Goal: Information Seeking & Learning: Learn about a topic

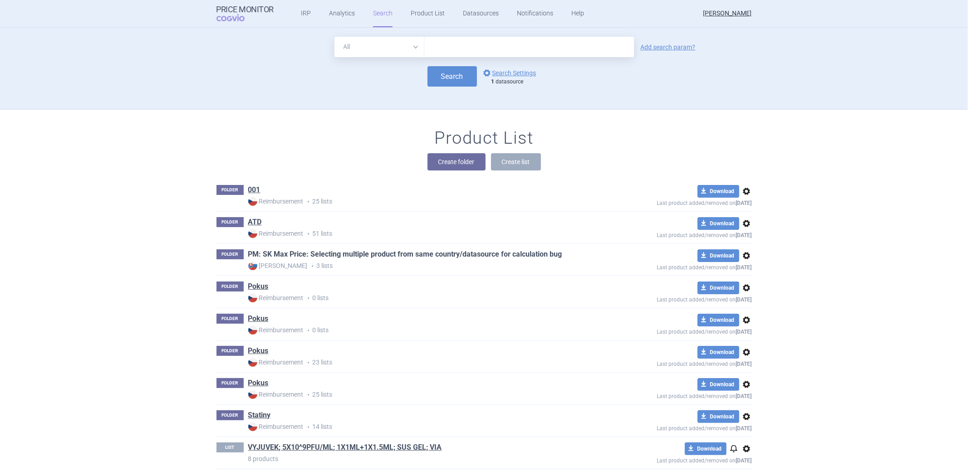
click at [270, 253] on link "PM: SK Max Price: Selecting multiple product from same country/datasource for c…" at bounding box center [405, 255] width 314 height 10
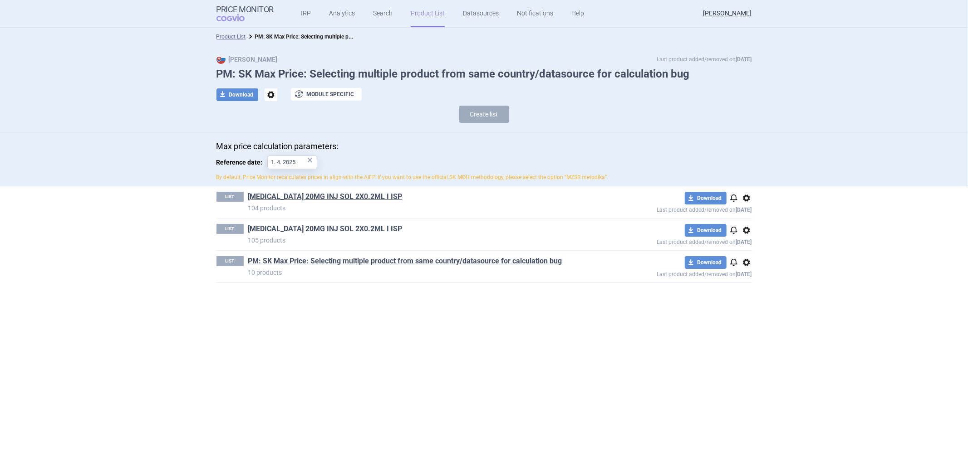
click at [304, 227] on link "[MEDICAL_DATA] 20MG INJ SOL 2X0.2ML I ISP" at bounding box center [325, 229] width 154 height 10
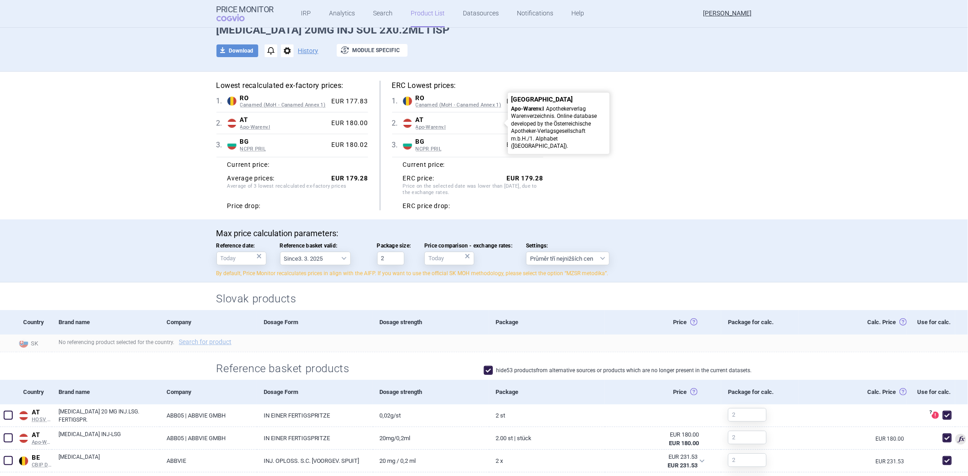
scroll to position [101, 0]
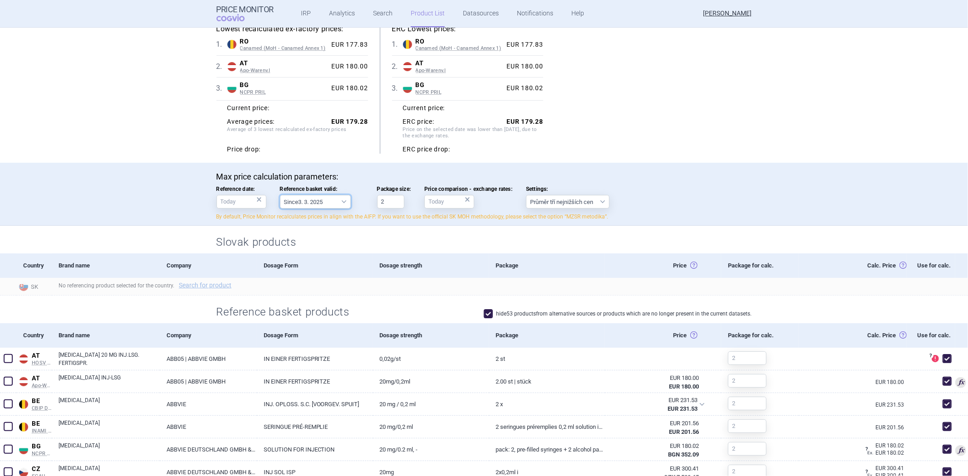
click at [291, 201] on select "Since 3. 3. 2025 Since 1. 7. 2023 Since 7. 4. 2023 Since 1. 12. 2022 Since 1. 9…" at bounding box center [315, 202] width 71 height 14
click at [336, 178] on p "Max price calculation parameters:" at bounding box center [483, 177] width 535 height 10
click at [307, 204] on select "Since 3. 3. 2025 Since 1. 7. 2023 Since 7. 4. 2023 Since 1. 12. 2022 Since 1. 9…" at bounding box center [315, 202] width 71 height 14
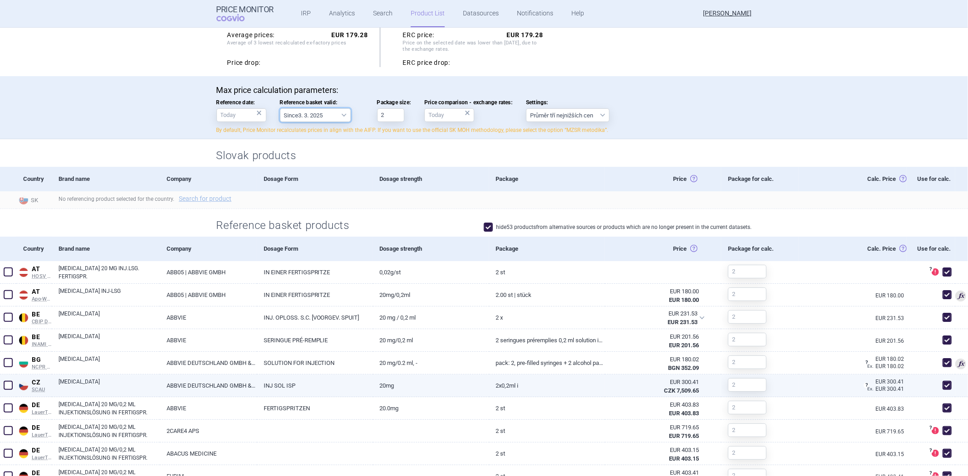
scroll to position [187, 0]
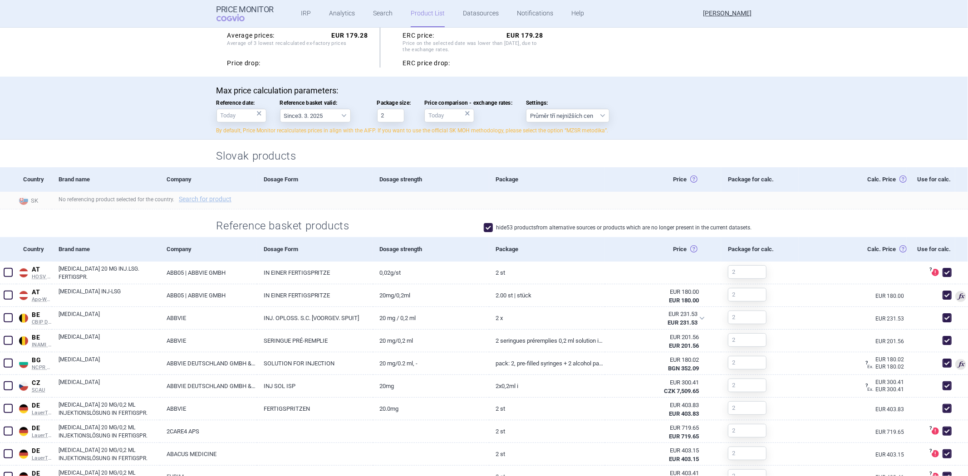
click at [593, 226] on label "hide 53 products from alternative sources or products which are no longer prese…" at bounding box center [618, 227] width 268 height 9
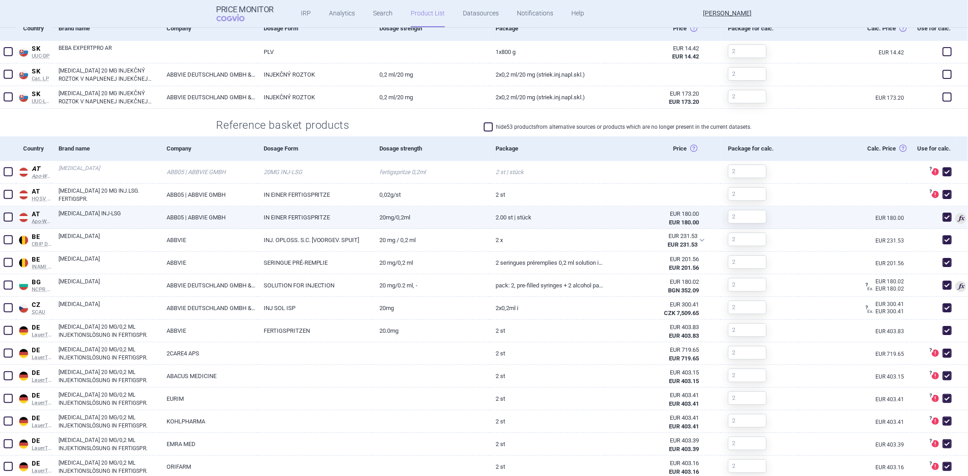
scroll to position [86, 0]
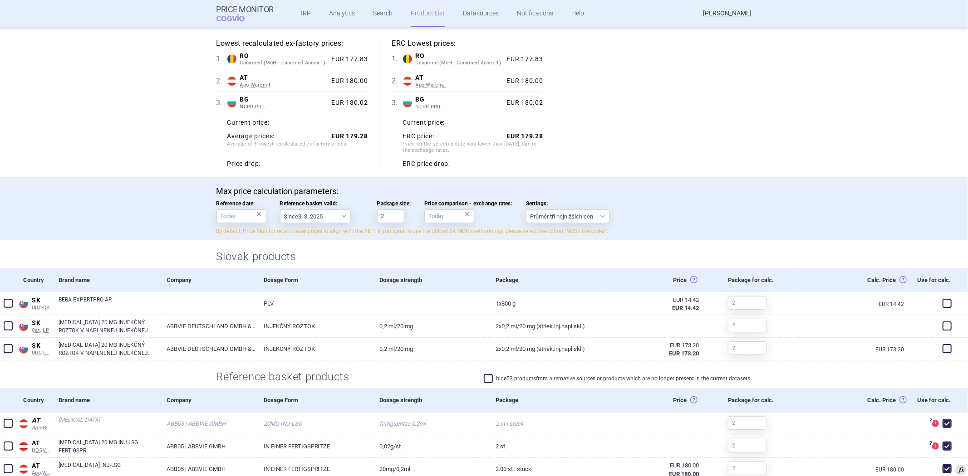
click at [499, 378] on label "hide 53 products from alternative sources or products which are no longer prese…" at bounding box center [618, 378] width 268 height 9
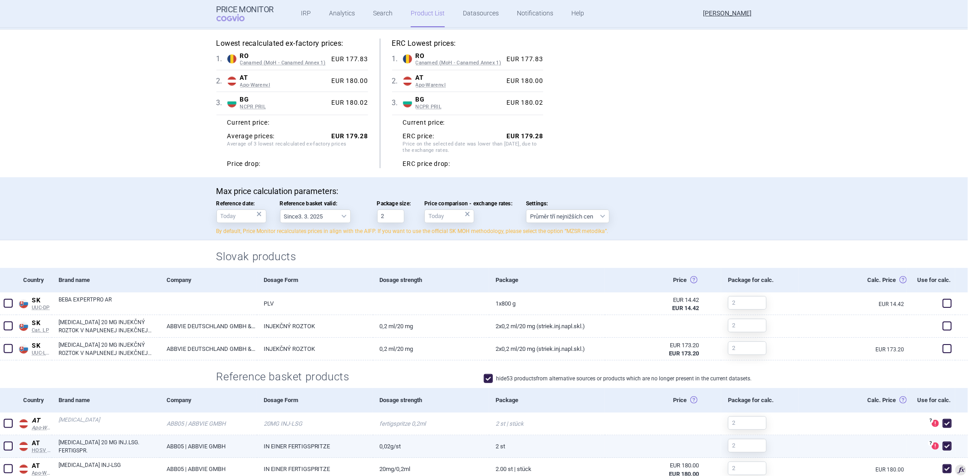
checkbox input "true"
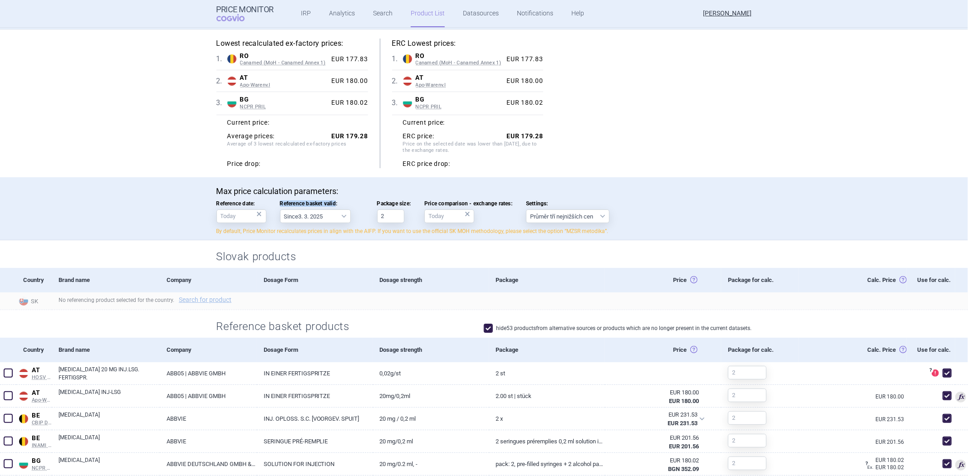
drag, startPoint x: 332, startPoint y: 203, endPoint x: 278, endPoint y: 205, distance: 54.0
click at [280, 205] on span "Reference basket valid:" at bounding box center [321, 204] width 83 height 6
copy span "Reference basket valid"
click at [293, 206] on span "Reference basket valid:" at bounding box center [321, 204] width 83 height 6
click at [293, 210] on select "Since 3. 3. 2025 Since 1. 7. 2023 Since 7. 4. 2023 Since 1. 12. 2022 Since 1. 9…" at bounding box center [315, 217] width 71 height 14
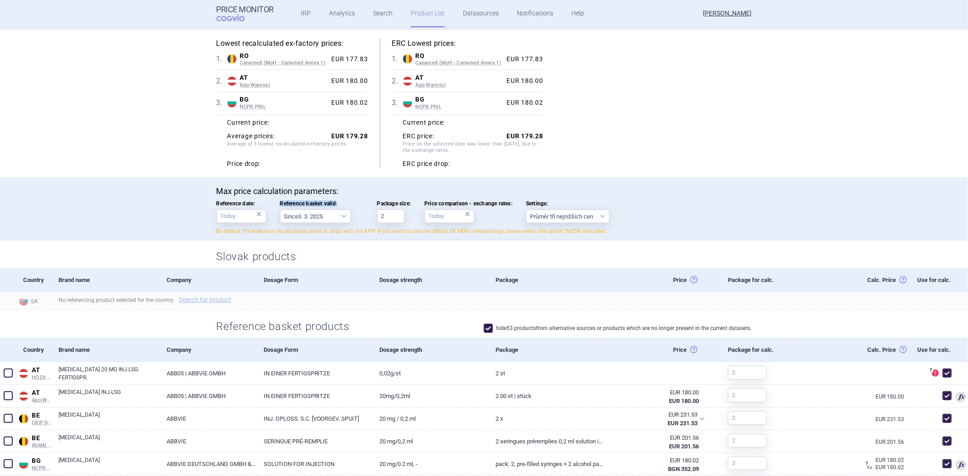
drag, startPoint x: 276, startPoint y: 203, endPoint x: 332, endPoint y: 201, distance: 56.3
click at [332, 201] on span "Reference basket valid:" at bounding box center [321, 204] width 83 height 6
copy span "Reference basket valid"
click at [224, 212] on input "Reference date: ×" at bounding box center [241, 217] width 50 height 14
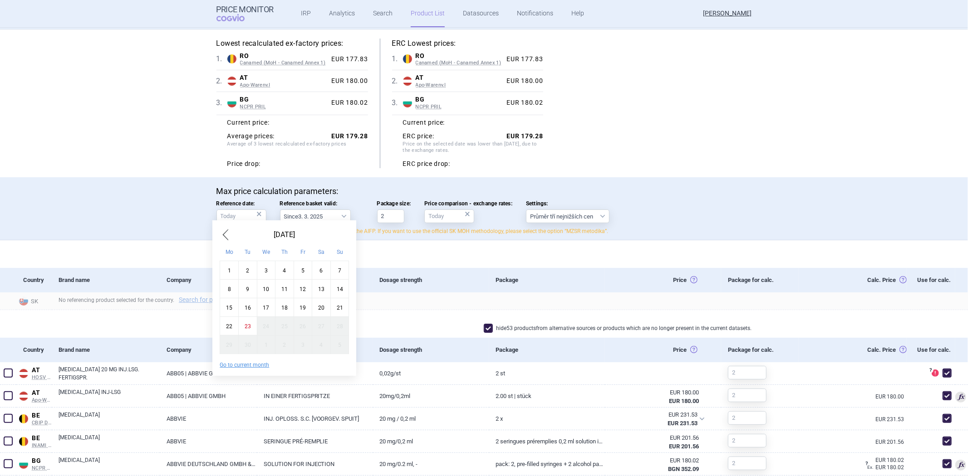
click at [250, 329] on div "23" at bounding box center [247, 326] width 19 height 19
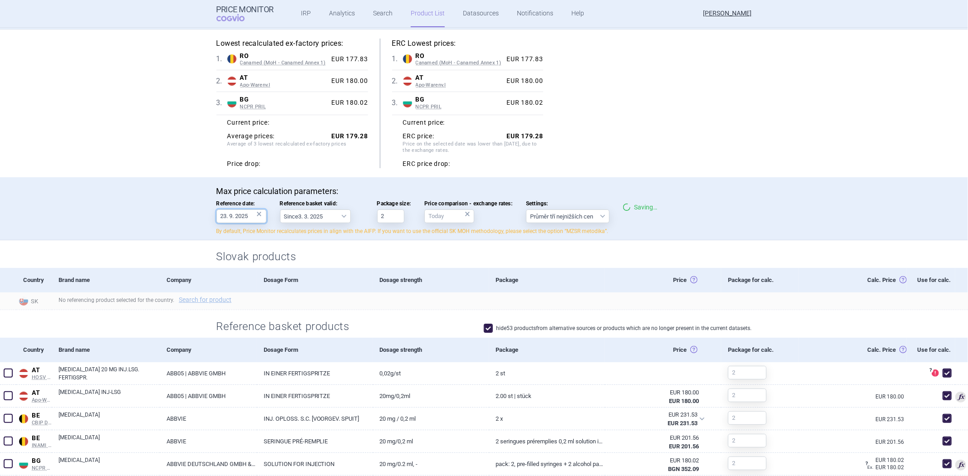
click at [233, 215] on input "23. 9. 2025" at bounding box center [241, 217] width 50 height 14
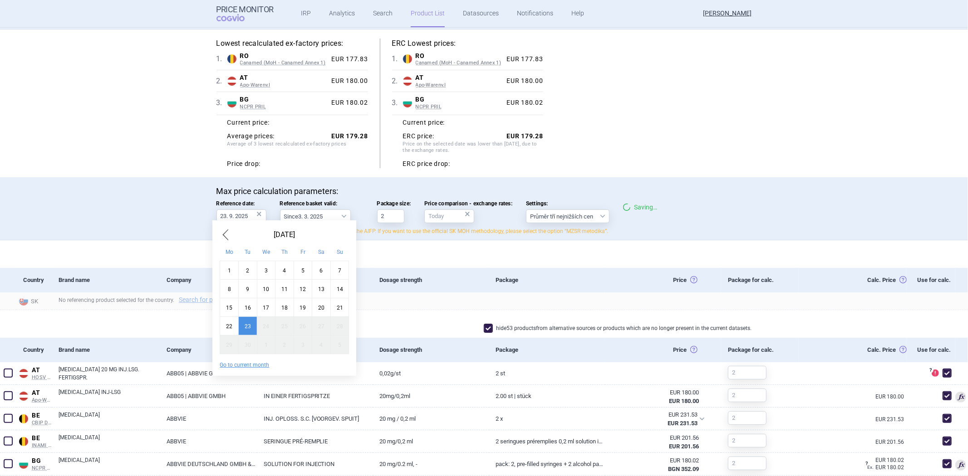
click at [231, 240] on div "September 2025" at bounding box center [284, 235] width 129 height 15
click at [226, 239] on span "Previous Month" at bounding box center [225, 235] width 11 height 15
click at [284, 271] on div "31" at bounding box center [284, 270] width 19 height 19
type input "31. 7. 2025"
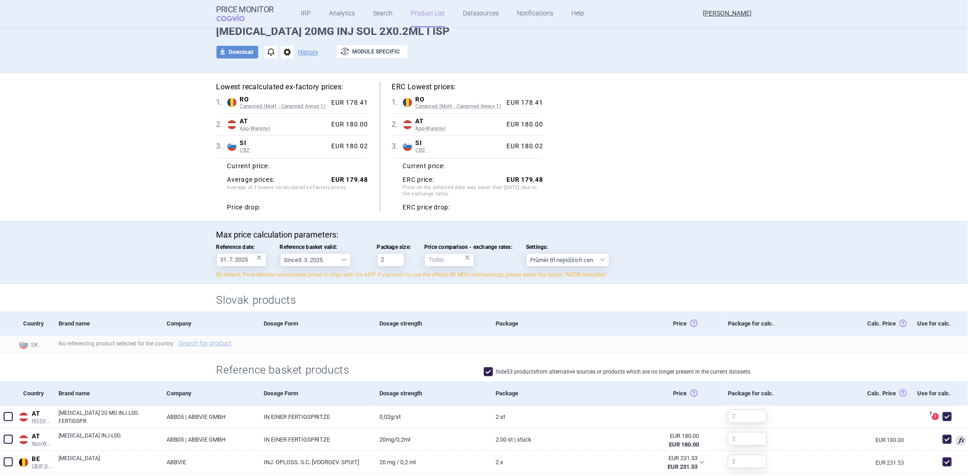
scroll to position [0, 0]
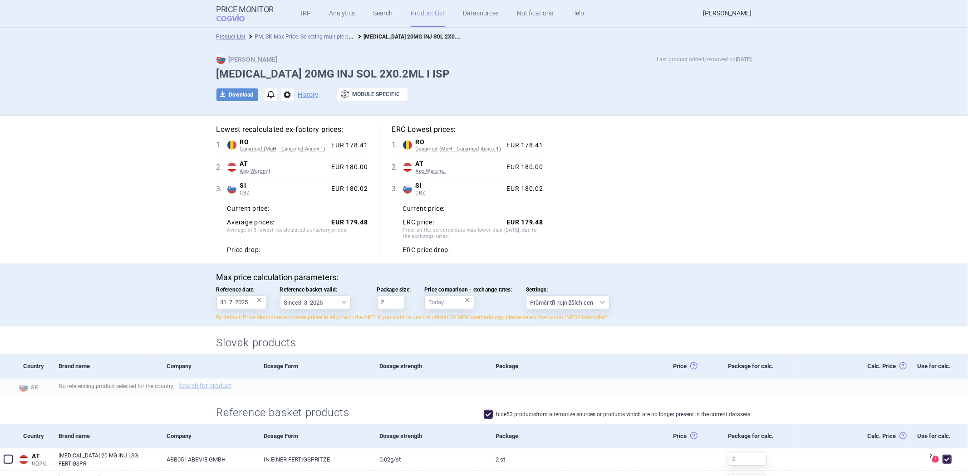
click at [255, 34] on link "PM: SK Max Price: Selecting multiple product from same country/datasource for c…" at bounding box center [372, 36] width 235 height 9
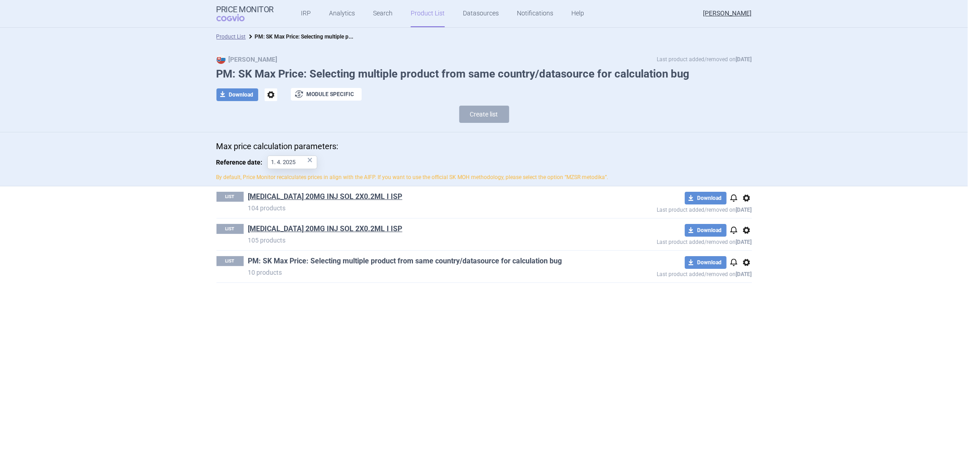
click at [338, 262] on link "PM: SK Max Price: Selecting multiple product from same country/datasource for c…" at bounding box center [405, 261] width 314 height 10
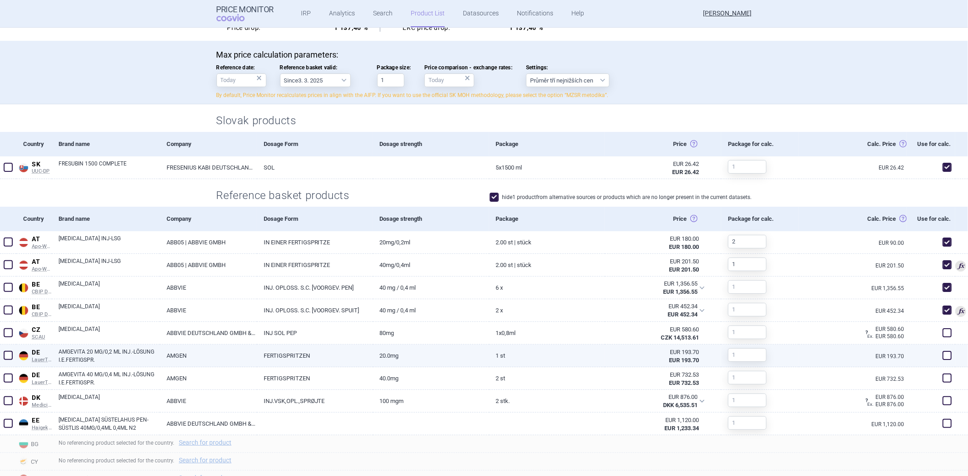
scroll to position [201, 0]
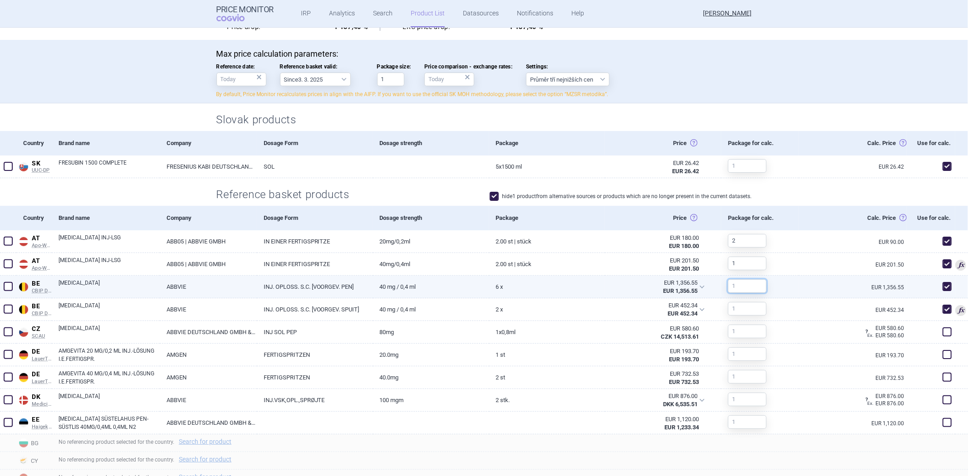
click at [736, 283] on input "text" at bounding box center [747, 287] width 39 height 14
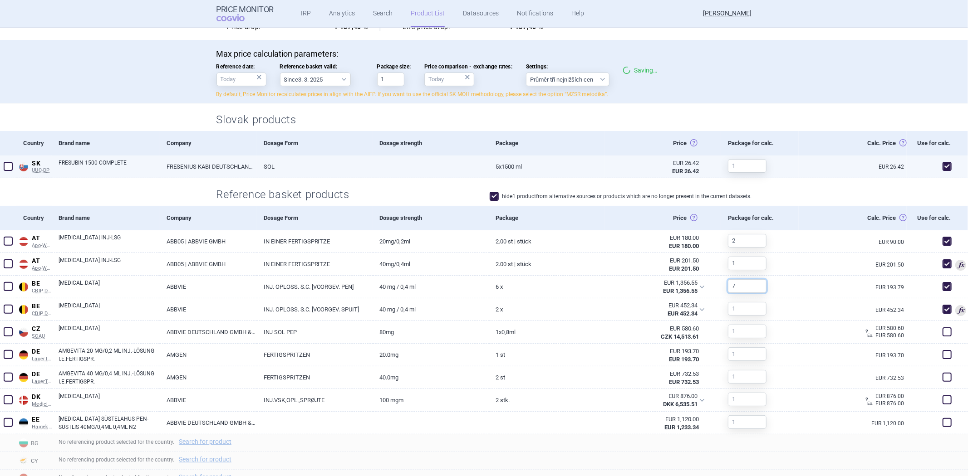
type input "7"
click at [527, 178] on div "5x1500 ml" at bounding box center [547, 167] width 116 height 23
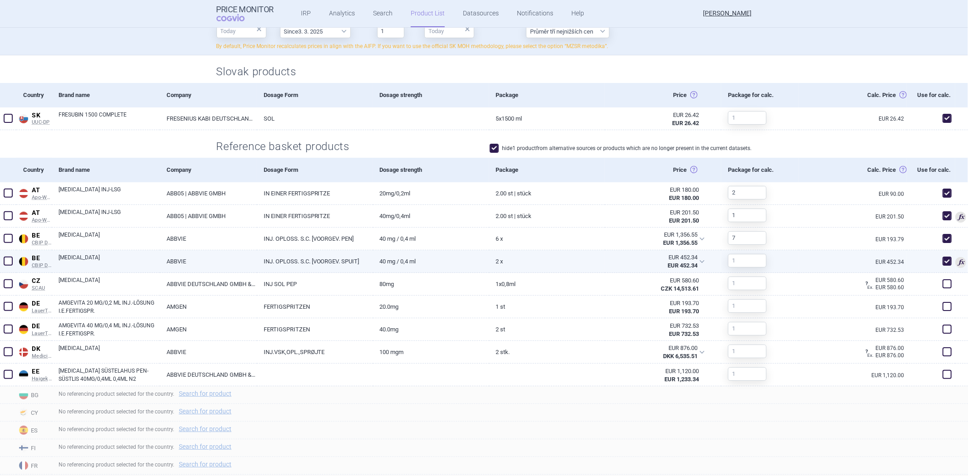
scroll to position [252, 0]
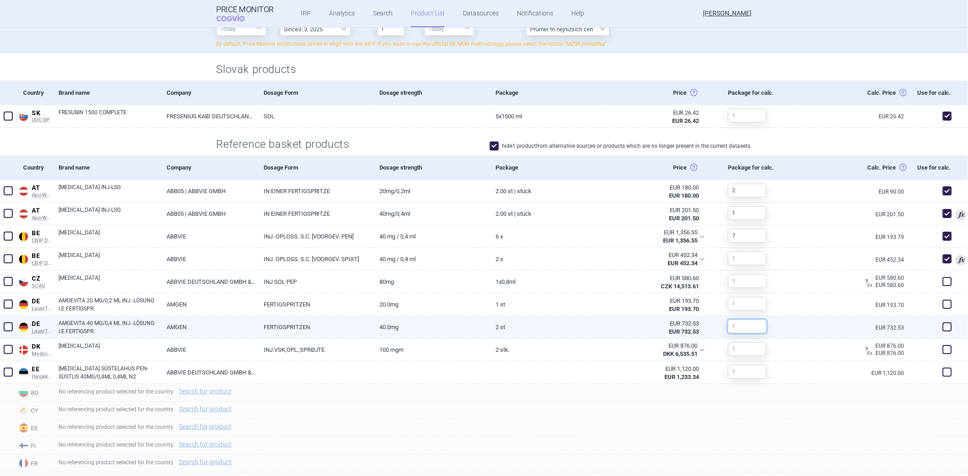
click at [750, 330] on input "text" at bounding box center [747, 327] width 39 height 14
click at [750, 329] on input "text" at bounding box center [747, 327] width 39 height 14
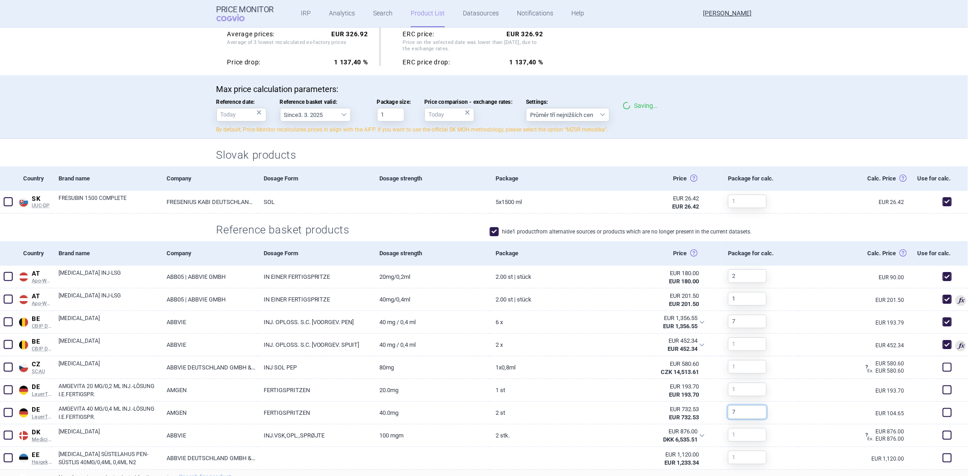
scroll to position [50, 0]
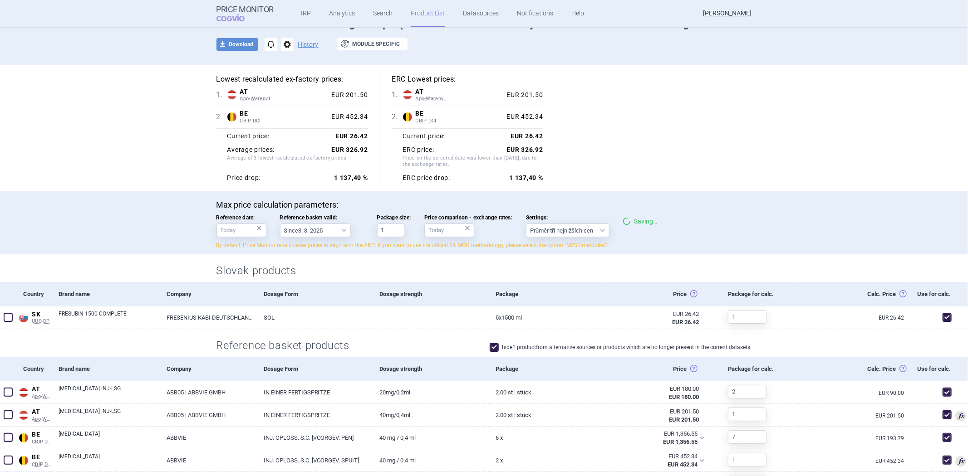
type input "7"
click at [781, 300] on div "Package for calc." at bounding box center [760, 294] width 78 height 25
click at [725, 296] on div "Package for calc." at bounding box center [760, 294] width 78 height 25
click at [742, 257] on div "Slovak products" at bounding box center [484, 269] width 572 height 28
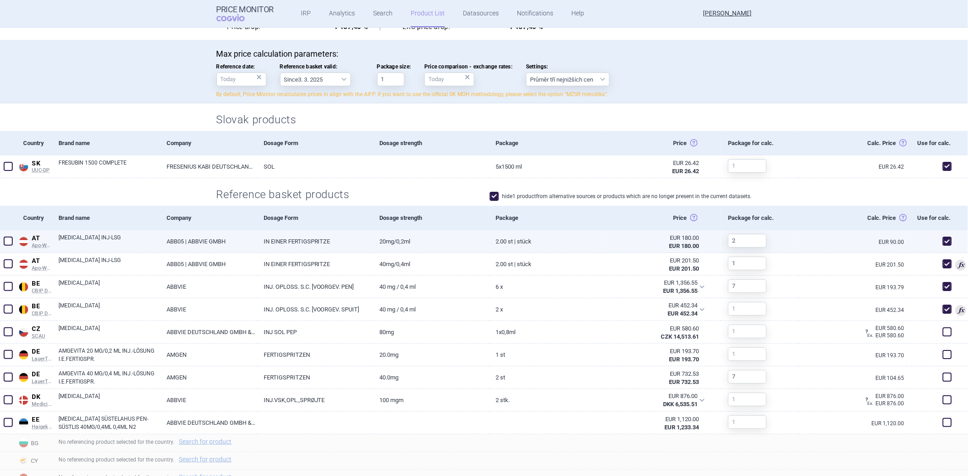
scroll to position [151, 0]
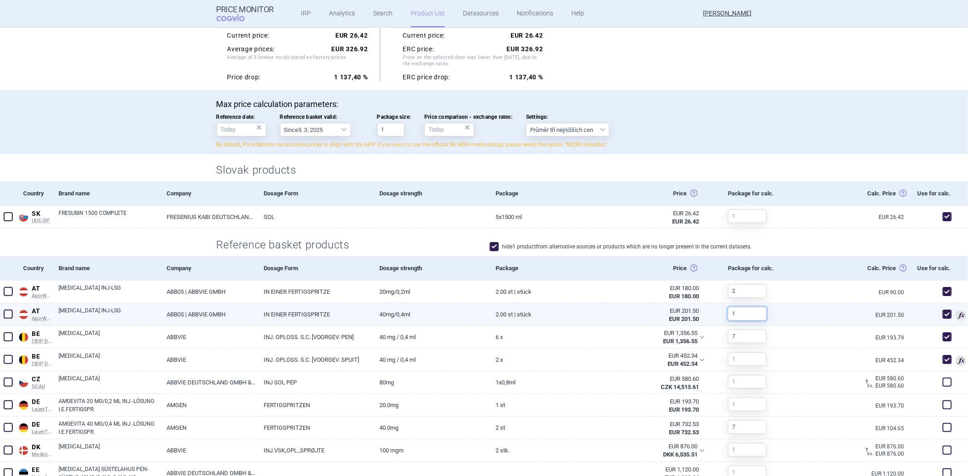
click at [733, 312] on input "1" at bounding box center [747, 314] width 39 height 14
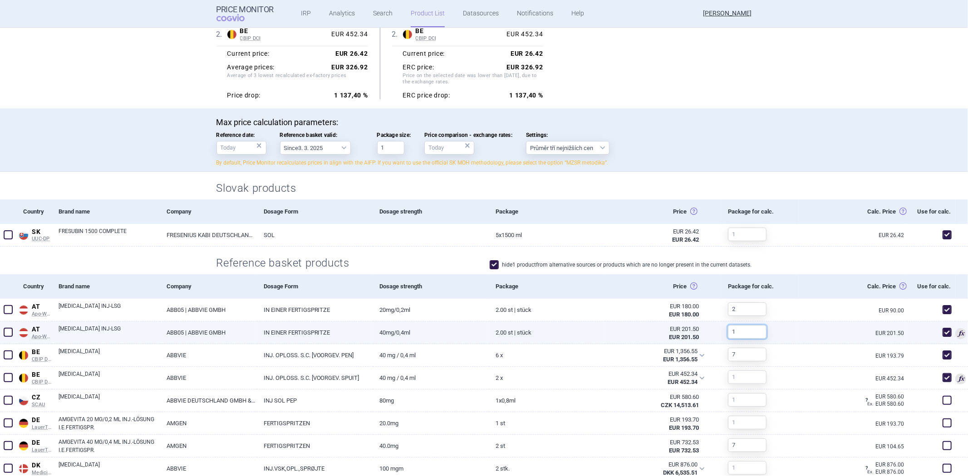
scroll to position [101, 0]
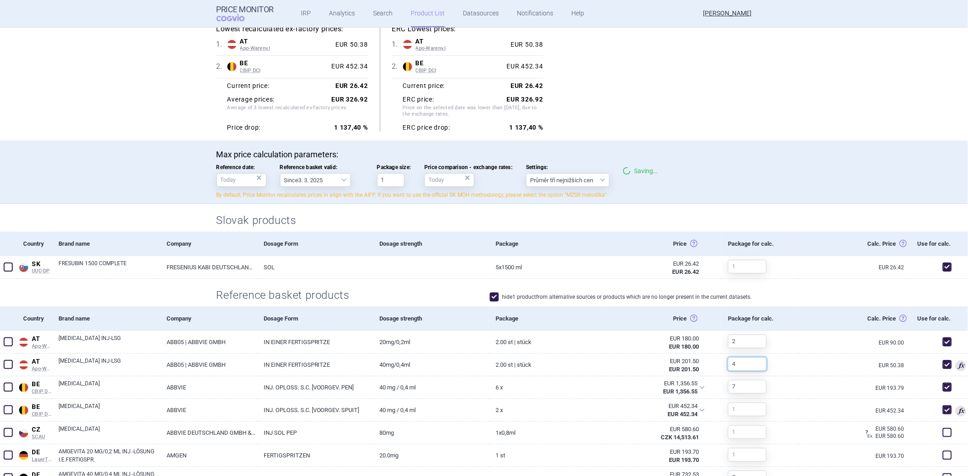
type input "4"
click at [582, 305] on div "Reference basket products hide 1 product from alternative sources or products w…" at bounding box center [484, 293] width 572 height 28
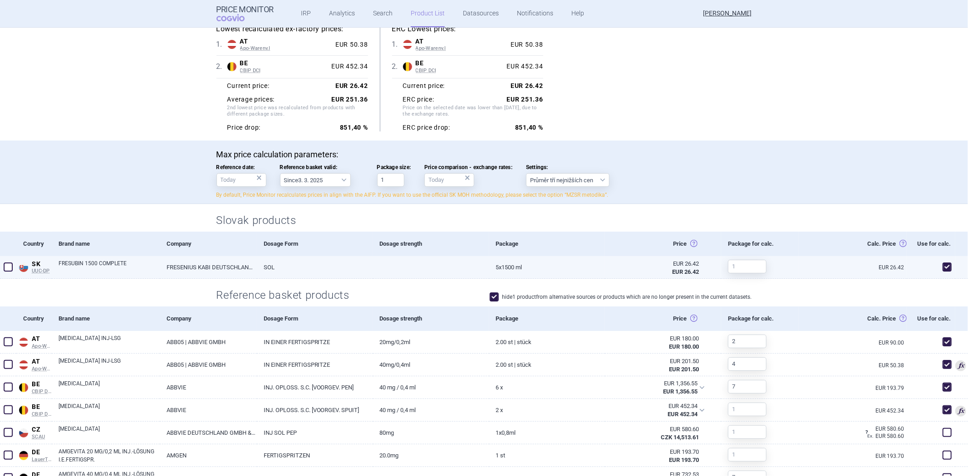
scroll to position [0, 0]
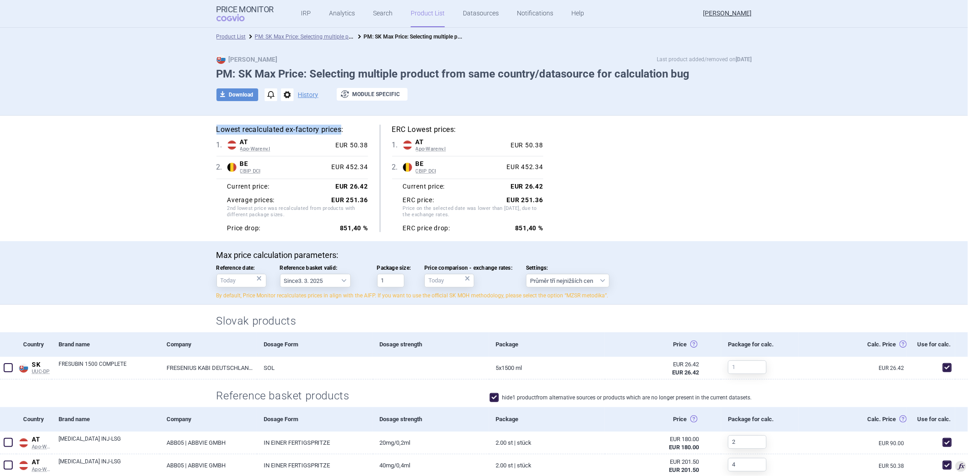
drag, startPoint x: 339, startPoint y: 129, endPoint x: 200, endPoint y: 113, distance: 140.3
click at [200, 113] on section "Product List PM: SK Max Price: Selecting multiple product from same country/dat…" at bounding box center [484, 252] width 968 height 449
copy section "Lowest recalculated ex-factory prices"
drag, startPoint x: 450, startPoint y: 132, endPoint x: 385, endPoint y: 126, distance: 65.6
click at [385, 126] on div "ERC Lowest prices: 1 . AT Apo-Warenv.I Austria Apo-Warenv.I Apothekerverlag War…" at bounding box center [461, 179] width 163 height 108
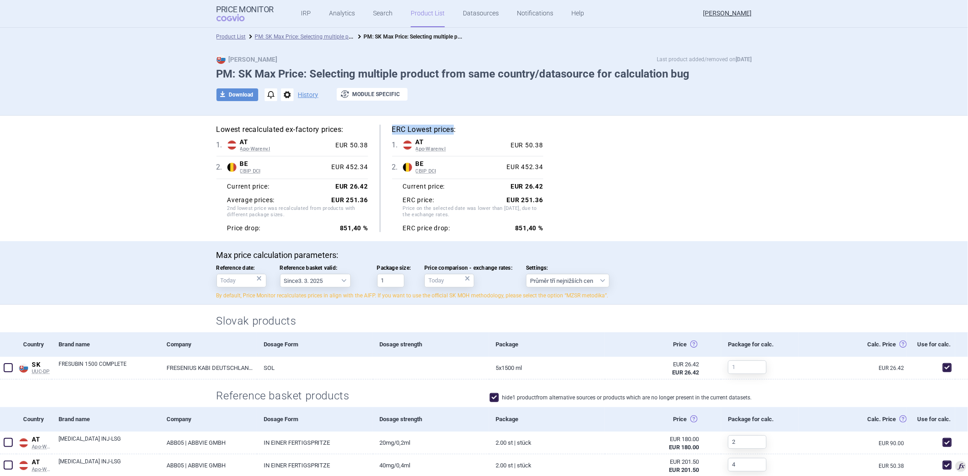
copy h5 "ERC Lowest prices"
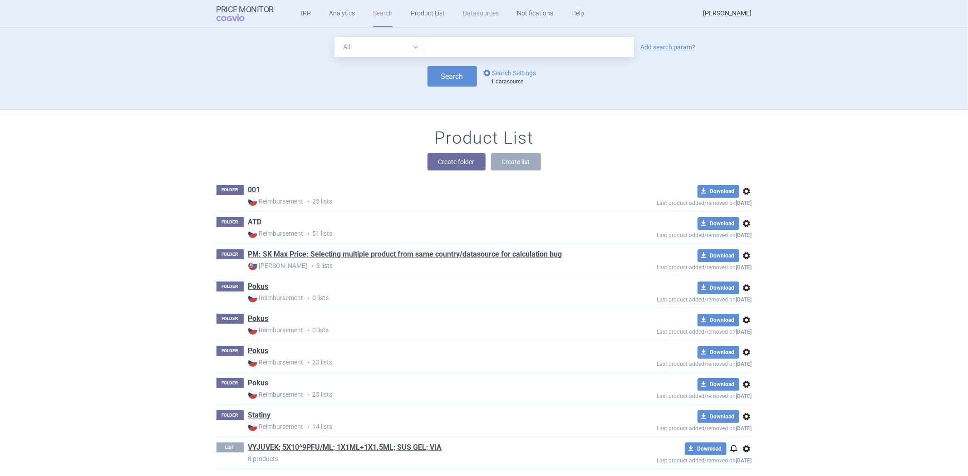
click at [463, 6] on link "Datasources" at bounding box center [481, 13] width 36 height 27
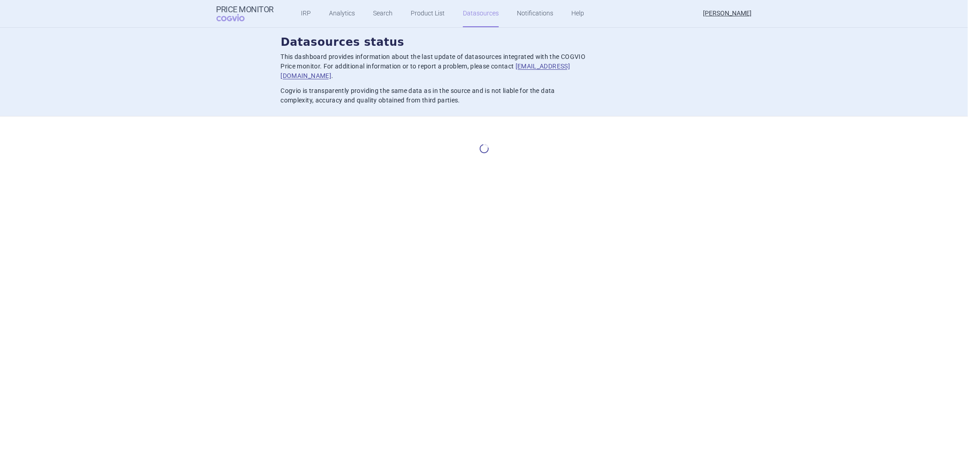
click at [397, 52] on p "This dashboard provides information about the last update of datasources integr…" at bounding box center [433, 66] width 305 height 29
click at [391, 60] on p "This dashboard provides information about the last update of datasources integr…" at bounding box center [433, 66] width 305 height 29
click at [398, 35] on h2 "Datasources status" at bounding box center [484, 42] width 407 height 15
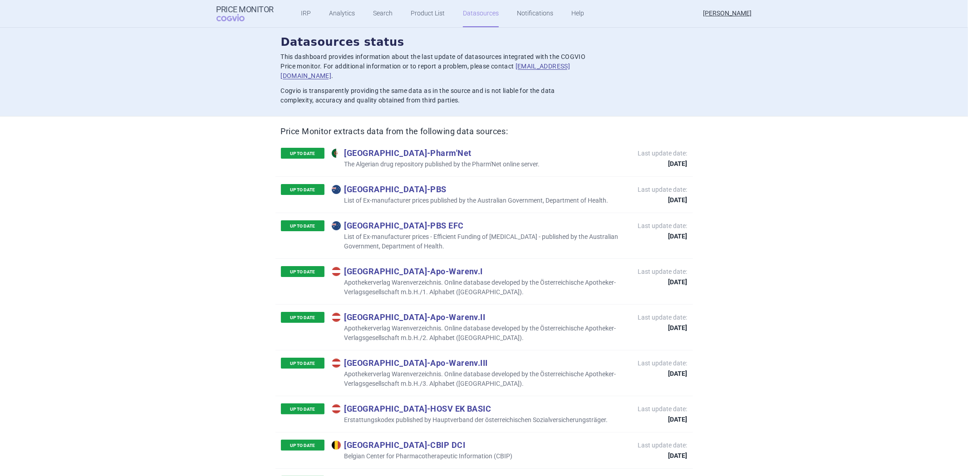
click at [395, 6] on ul "IRP Analytics Search Product List Datasources Notifications Help" at bounding box center [431, 13] width 315 height 27
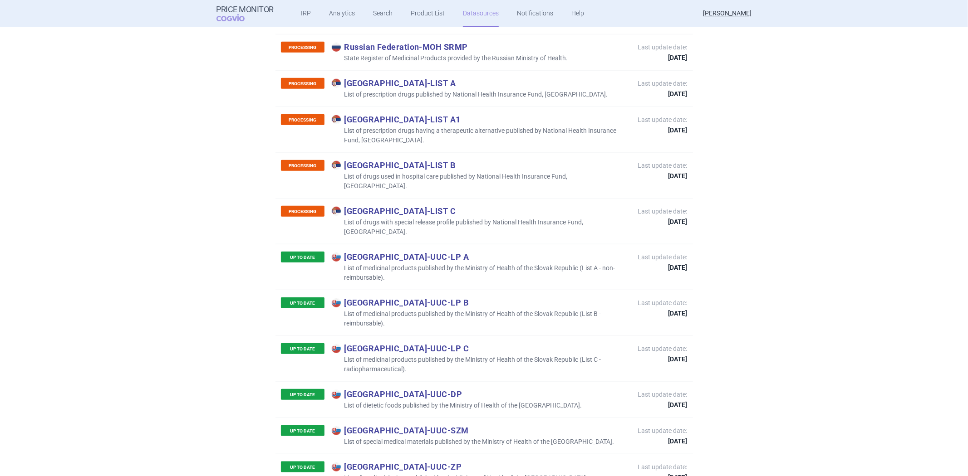
scroll to position [3618, 0]
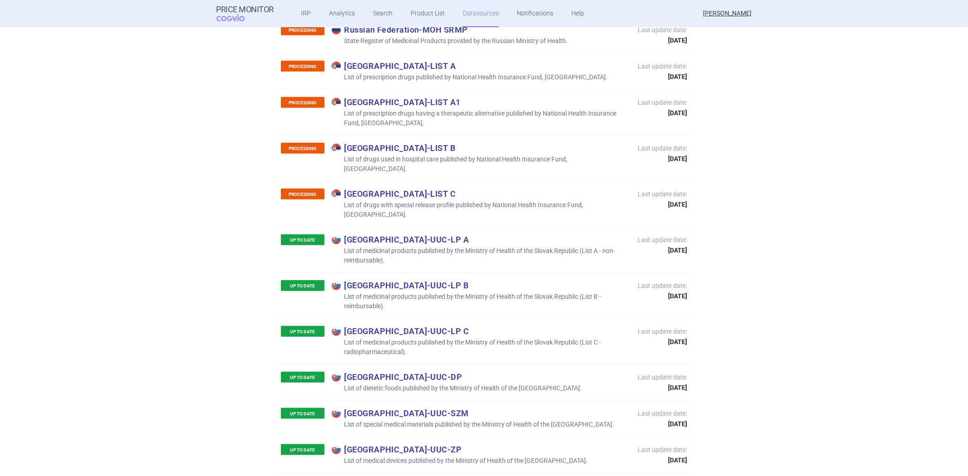
drag, startPoint x: 412, startPoint y: 279, endPoint x: 393, endPoint y: 283, distance: 19.0
click at [378, 364] on div "UP TO DATE Slovakia - UUC-DP List of dietetic foods published by the Ministry o…" at bounding box center [483, 382] width 417 height 36
drag, startPoint x: 415, startPoint y: 285, endPoint x: 382, endPoint y: 282, distance: 32.8
click at [382, 372] on p "Slovakia - UUC-DP" at bounding box center [457, 377] width 250 height 10
click at [388, 372] on p "Slovakia - UUC-DP" at bounding box center [457, 377] width 250 height 10
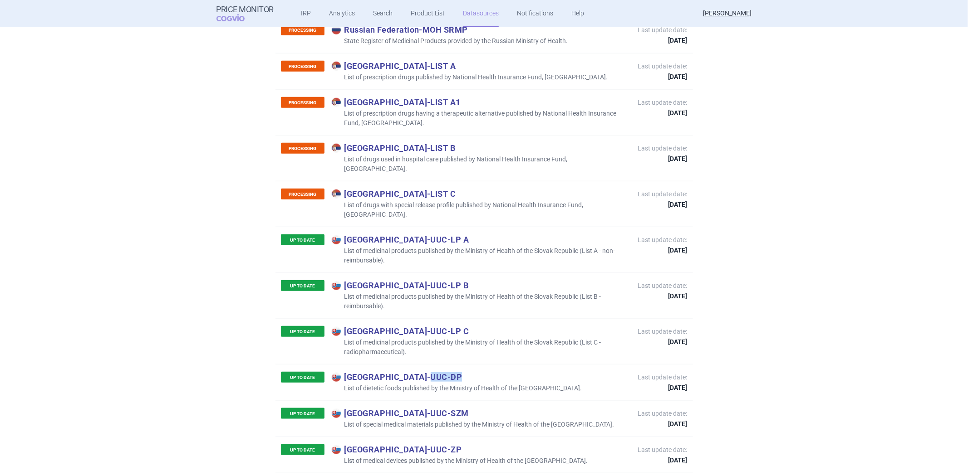
drag, startPoint x: 381, startPoint y: 285, endPoint x: 410, endPoint y: 283, distance: 28.6
click at [410, 372] on p "Slovakia - UUC-DP" at bounding box center [457, 377] width 250 height 10
copy p "UUC-DP"
drag, startPoint x: 410, startPoint y: 195, endPoint x: 382, endPoint y: 194, distance: 28.2
click at [382, 280] on p "Slovakia - UUC-LP B" at bounding box center [480, 285] width 297 height 10
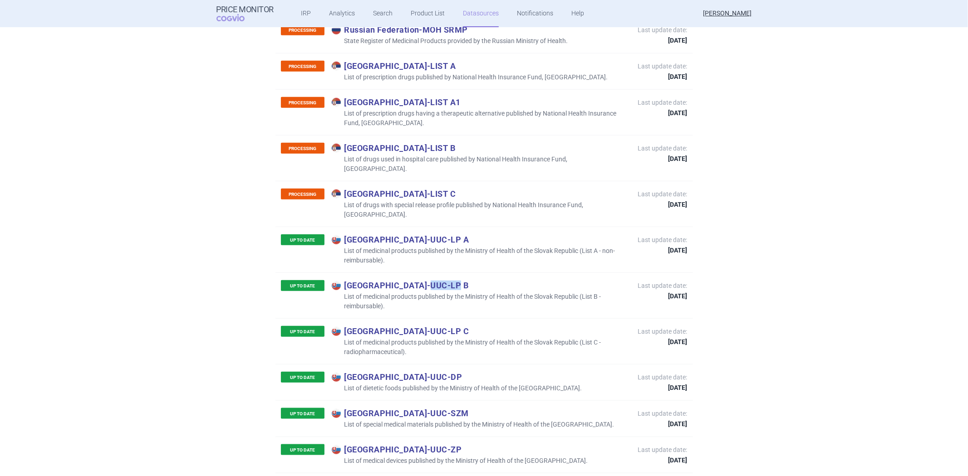
click at [407, 280] on p "Slovakia - UUC-LP B" at bounding box center [480, 285] width 297 height 10
drag, startPoint x: 409, startPoint y: 193, endPoint x: 383, endPoint y: 193, distance: 26.8
click at [383, 280] on p "Slovakia - UUC-LP B" at bounding box center [480, 285] width 297 height 10
copy p "UUC-LP"
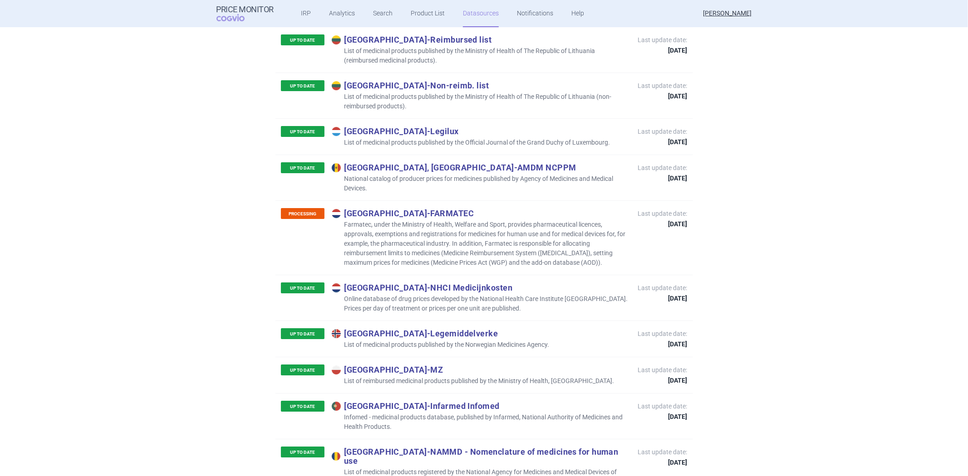
scroll to position [2307, 0]
